Goal: Communication & Community: Connect with others

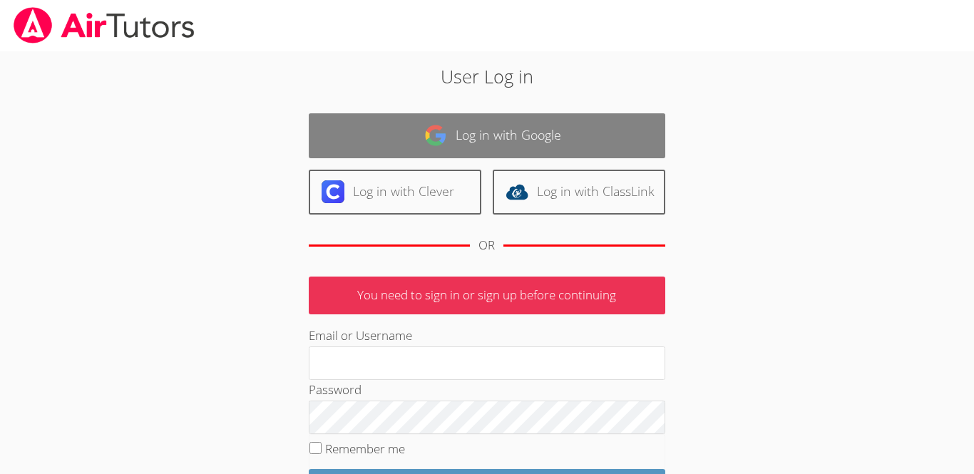
click at [447, 133] on link "Log in with Google" at bounding box center [487, 135] width 356 height 45
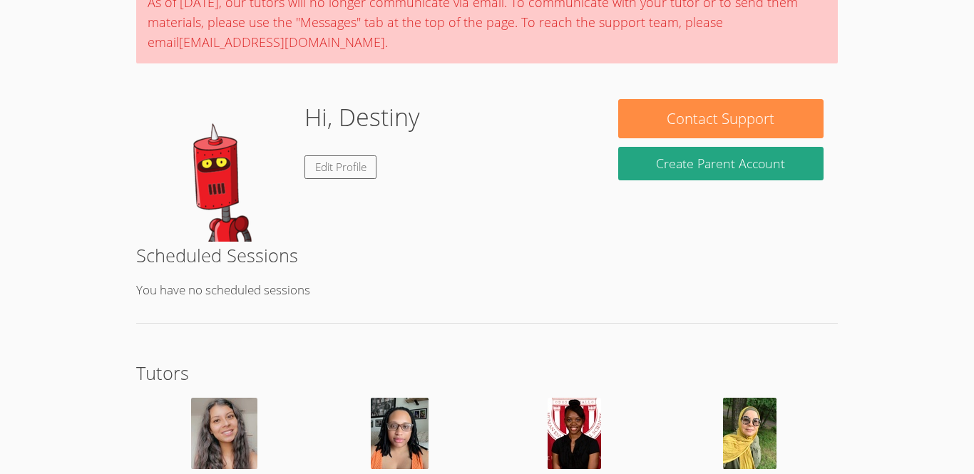
scroll to position [219, 0]
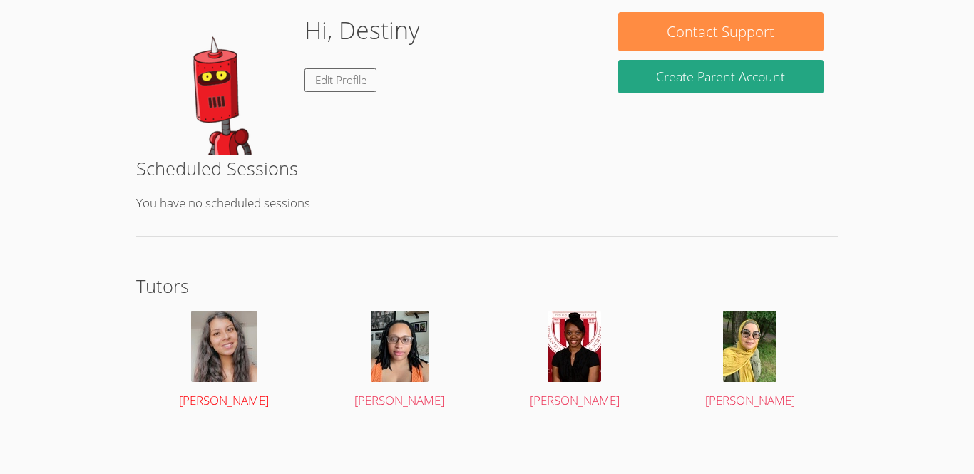
click at [229, 329] on img at bounding box center [224, 346] width 66 height 71
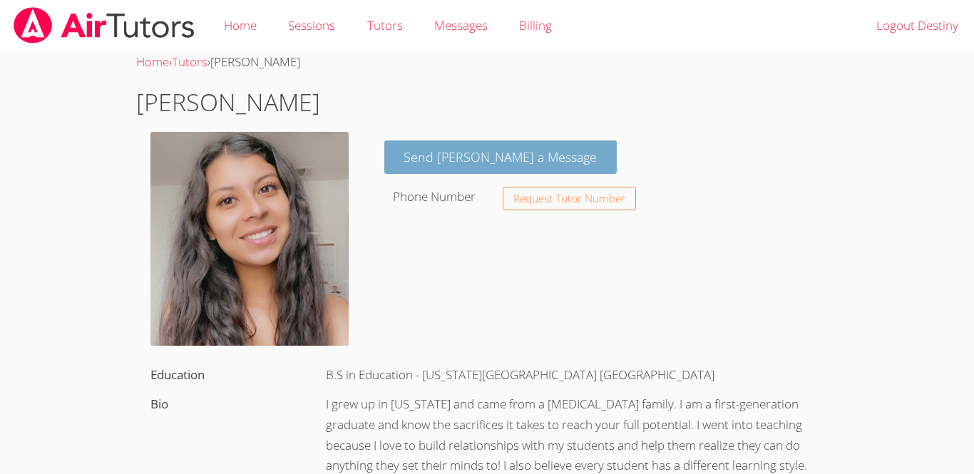
click at [482, 166] on link "Send [PERSON_NAME] a Message" at bounding box center [500, 157] width 233 height 34
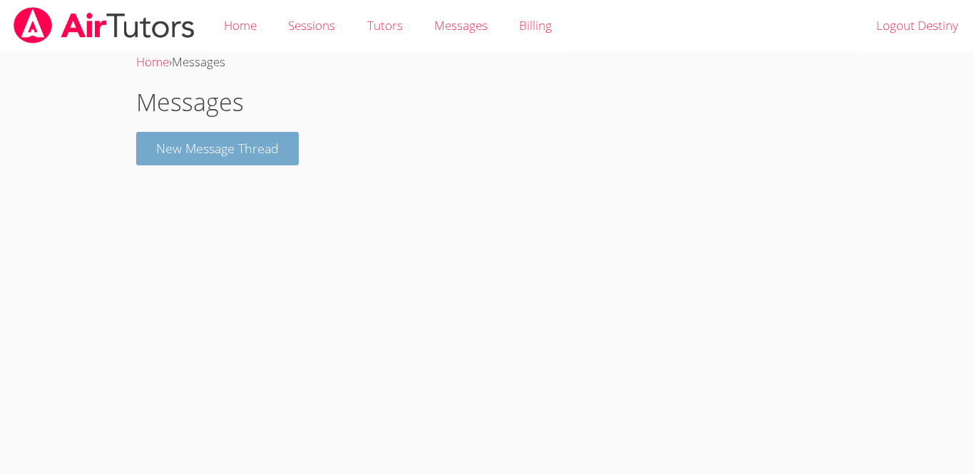
click at [192, 140] on button "New Message Thread" at bounding box center [217, 149] width 163 height 34
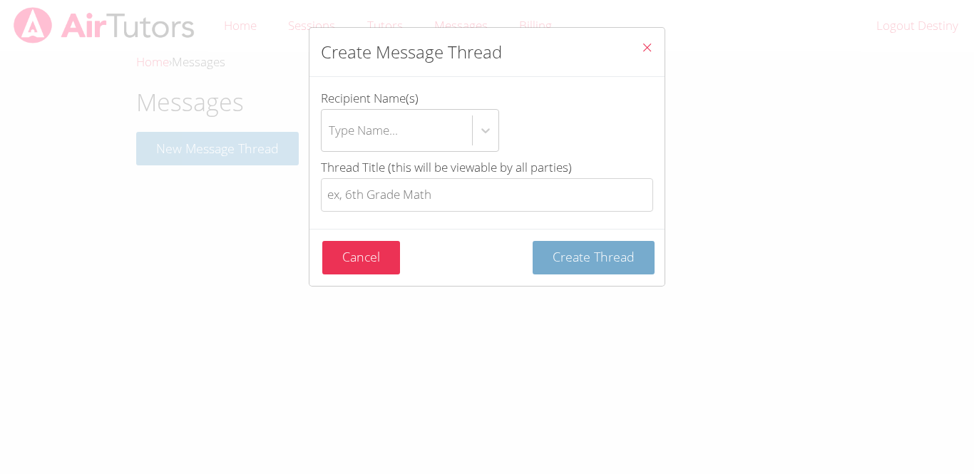
click at [570, 262] on span "Create Thread" at bounding box center [593, 256] width 82 height 17
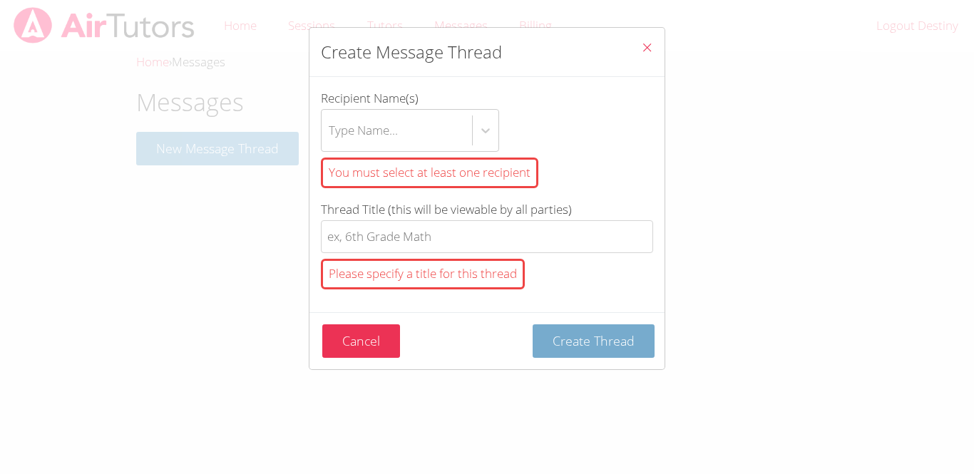
click at [560, 333] on span "Create Thread" at bounding box center [593, 340] width 82 height 17
click at [643, 43] on icon "Close" at bounding box center [647, 47] width 12 height 12
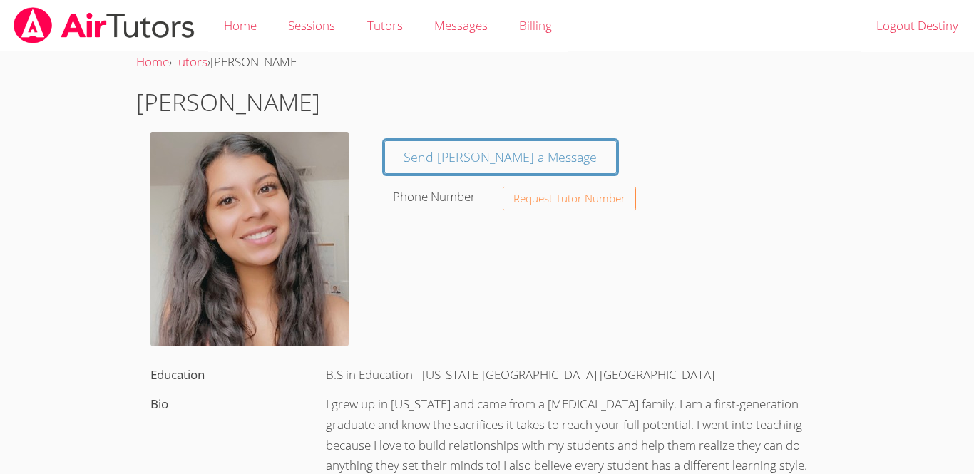
click at [225, 217] on img at bounding box center [249, 239] width 198 height 214
